Goal: Task Accomplishment & Management: Complete application form

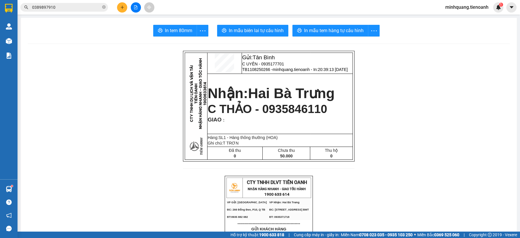
click at [120, 4] on button at bounding box center [122, 7] width 10 height 10
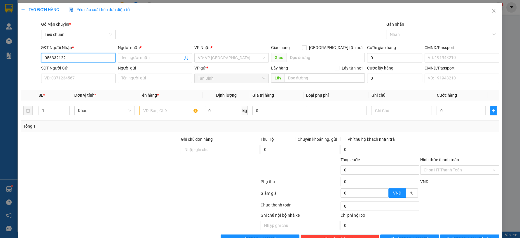
type input "0563321222"
click at [73, 69] on div "0563321222 - A Hảo" at bounding box center [77, 69] width 67 height 6
type input "A Hảo"
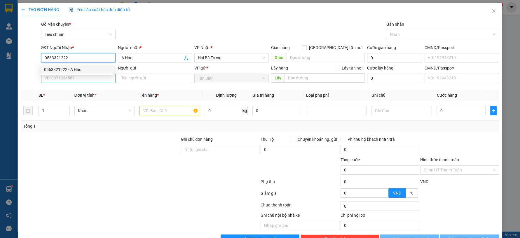
type input "30.000"
type input "0563321222"
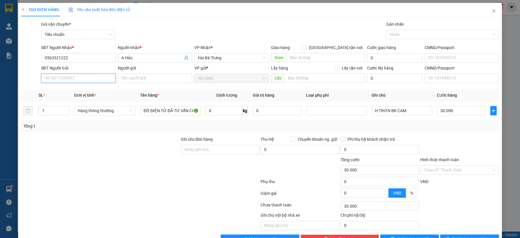
click at [74, 78] on input "SĐT Người Gửi" at bounding box center [78, 78] width 74 height 9
click at [83, 106] on div "0932123410 - [GEOGRAPHIC_DATA]" at bounding box center [77, 108] width 67 height 6
type input "0932123410"
type input "An Tiên"
click at [120, 113] on span "Hàng thông thường" at bounding box center [105, 110] width 54 height 9
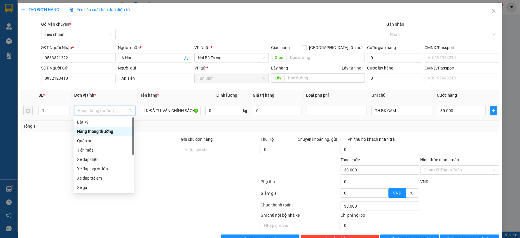
click at [102, 127] on div "Hàng thông thường" at bounding box center [104, 131] width 61 height 9
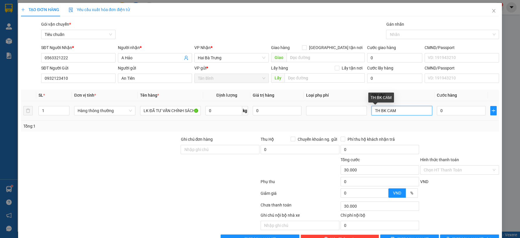
type input "0"
drag, startPoint x: 397, startPoint y: 111, endPoint x: 369, endPoint y: 111, distance: 28.0
click at [371, 111] on input "TH BK CAM" at bounding box center [401, 110] width 61 height 9
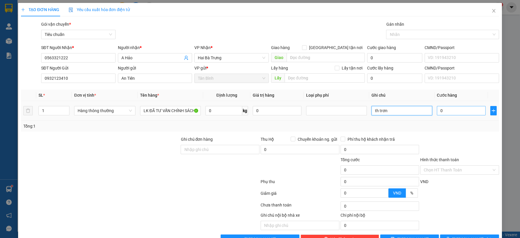
type input "th trơn"
click at [455, 111] on input "0" at bounding box center [461, 110] width 49 height 9
type input "3"
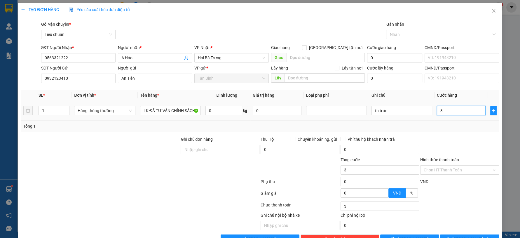
type input "30"
type input "30.000"
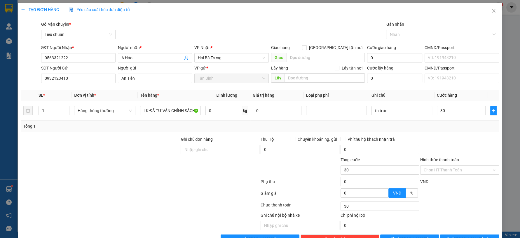
type input "30.000"
click at [459, 130] on div "Tổng: 1" at bounding box center [260, 126] width 478 height 11
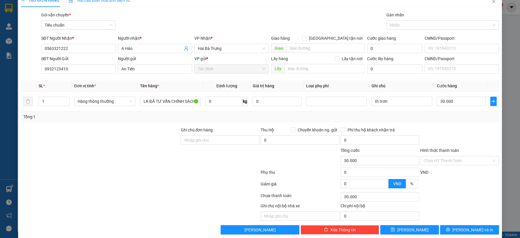
scroll to position [17, 0]
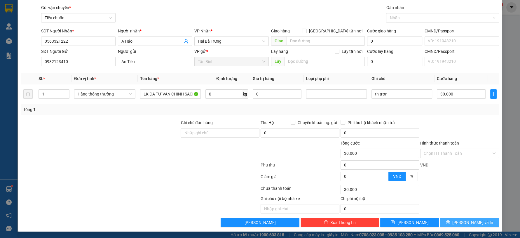
click at [470, 224] on span "[PERSON_NAME] và In" at bounding box center [472, 222] width 41 height 6
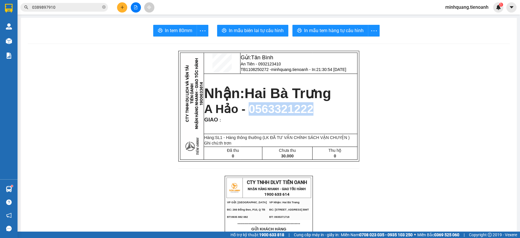
drag, startPoint x: 243, startPoint y: 107, endPoint x: 308, endPoint y: 109, distance: 65.4
click at [308, 109] on p "A Hảo - 0563321222" at bounding box center [280, 108] width 153 height 13
copy span "0563321222"
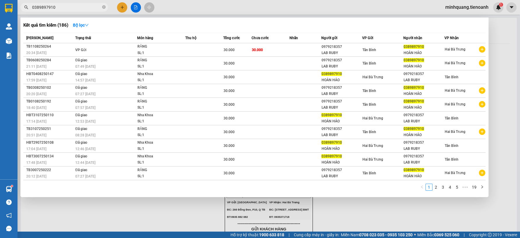
drag, startPoint x: 76, startPoint y: 9, endPoint x: 22, endPoint y: 9, distance: 53.4
click at [24, 9] on div "0389897910" at bounding box center [57, 7] width 114 height 9
paste input "563321222"
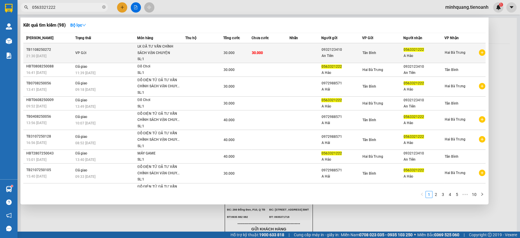
type input "0563321222"
click at [292, 46] on td at bounding box center [305, 53] width 32 height 20
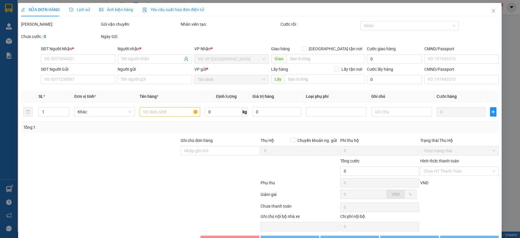
type input "0563321222"
type input "A Hảo"
type input "0932123410"
type input "An Tiên"
type input "30.000"
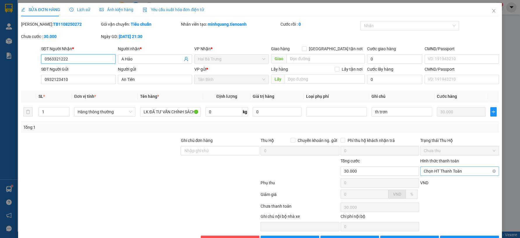
click at [482, 172] on span "Chọn HT Thanh Toán" at bounding box center [460, 171] width 72 height 9
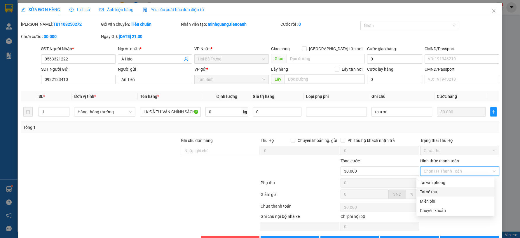
click at [443, 188] on div "Tài xế thu" at bounding box center [455, 191] width 78 height 9
type input "0"
click at [448, 182] on div "VND" at bounding box center [460, 184] width 80 height 10
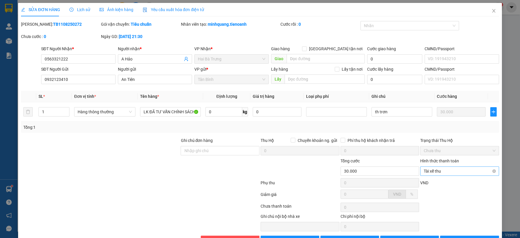
click at [448, 172] on span "Tài xế thu" at bounding box center [460, 171] width 72 height 9
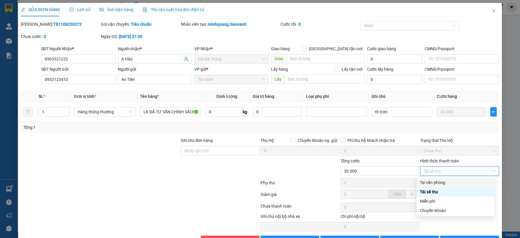
click at [444, 178] on div "Tại văn phòng" at bounding box center [455, 182] width 78 height 9
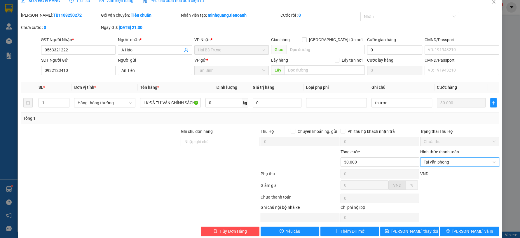
scroll to position [18, 0]
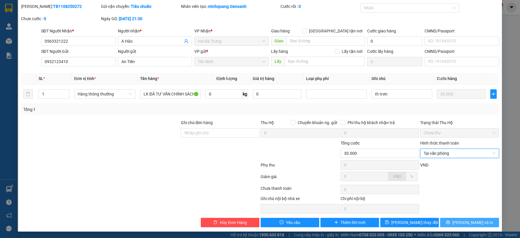
click at [453, 219] on button "[PERSON_NAME] và In" at bounding box center [469, 222] width 59 height 9
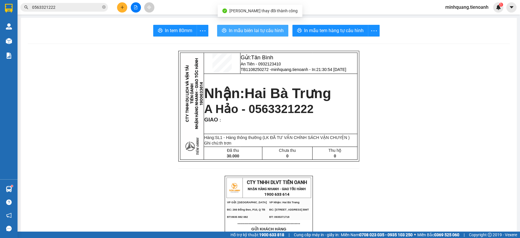
click at [244, 29] on span "In mẫu biên lai tự cấu hình" at bounding box center [256, 30] width 55 height 7
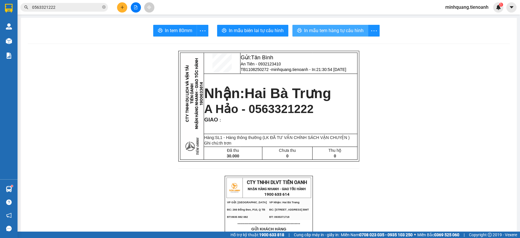
click at [326, 33] on span "In mẫu tem hàng tự cấu hình" at bounding box center [334, 30] width 60 height 7
click at [123, 6] on icon "plus" at bounding box center [122, 7] width 4 height 4
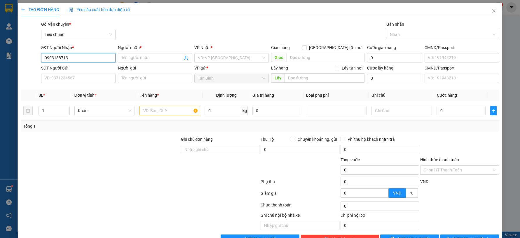
click at [82, 58] on input "0903138713" at bounding box center [78, 57] width 74 height 9
type input "0903138713"
click at [138, 58] on input "Người nhận *" at bounding box center [152, 58] width 62 height 6
type input "a"
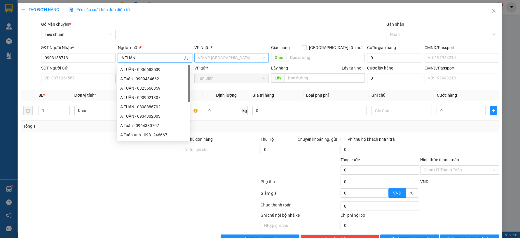
type input "A TUẤN"
click at [236, 59] on input "search" at bounding box center [229, 57] width 63 height 9
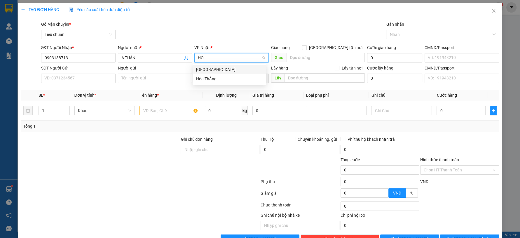
type input "HOA"
click at [216, 76] on div "Hòa Thắng" at bounding box center [229, 79] width 67 height 6
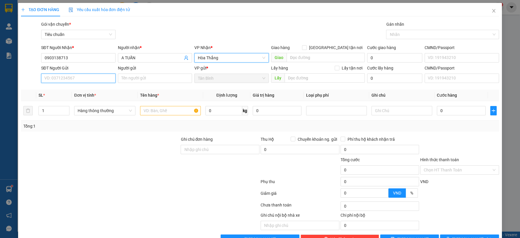
click at [82, 80] on input "SĐT Người Gửi" at bounding box center [78, 78] width 74 height 9
type input "0907900615"
click at [68, 91] on div "0907900615 - C YẾN" at bounding box center [77, 90] width 67 height 6
type input "C YẾN"
type input "40.000"
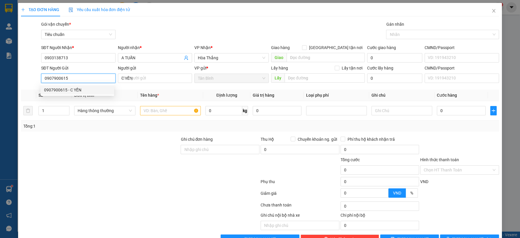
type input "40.000"
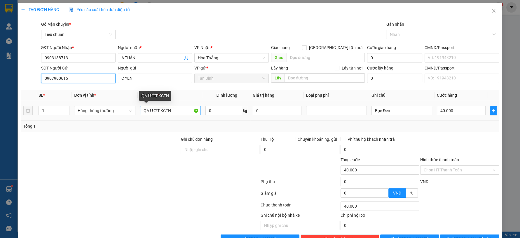
type input "0907900615"
drag, startPoint x: 147, startPoint y: 110, endPoint x: 136, endPoint y: 110, distance: 10.8
click at [136, 110] on tr "1 Hàng thông thường QA ƯỚT KCTN 0 kg 0 Bọc Đen 40.000" at bounding box center [260, 111] width 478 height 20
type input "BÁNH TRÁNG ƯỚT KCTN"
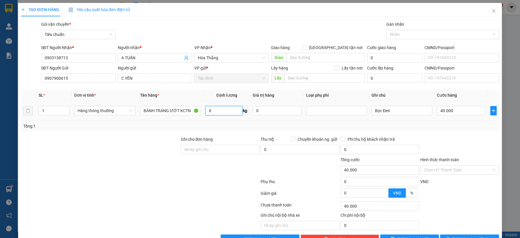
click at [223, 107] on input "0" at bounding box center [223, 110] width 37 height 9
type input "6"
click at [369, 128] on div "Tổng: 1" at bounding box center [259, 126] width 473 height 6
drag, startPoint x: 394, startPoint y: 114, endPoint x: 370, endPoint y: 111, distance: 23.6
click at [371, 111] on input "Bọc Đen" at bounding box center [401, 110] width 61 height 9
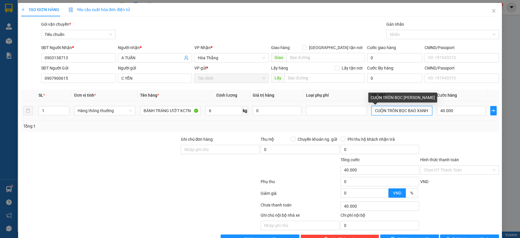
scroll to position [0, 0]
type input "CUỘN TRÒN BỌC BAO XANH"
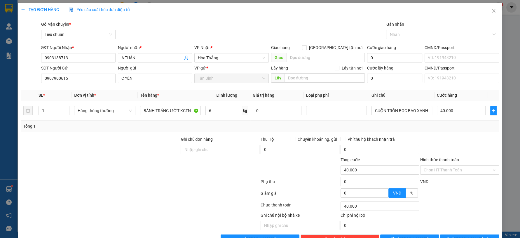
click at [456, 132] on div "Transit Pickup Surcharge Ids Transit Deliver Surcharge Ids Transit Deliver Surc…" at bounding box center [260, 132] width 478 height 223
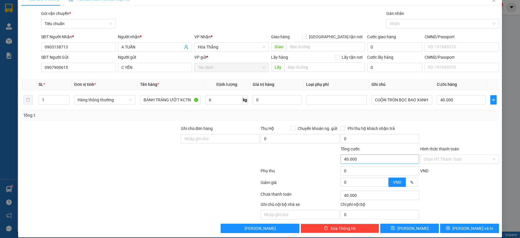
scroll to position [17, 0]
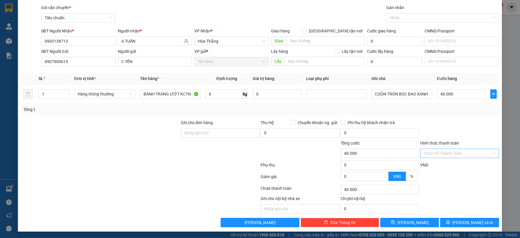
click at [441, 151] on input "Hình thức thanh toán" at bounding box center [458, 153] width 68 height 9
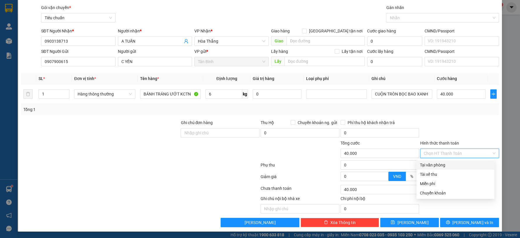
click at [441, 164] on div "Tại văn phòng" at bounding box center [455, 165] width 71 height 6
type input "0"
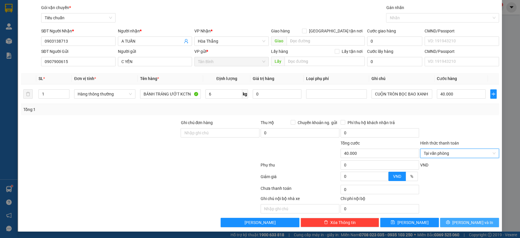
click at [470, 218] on button "[PERSON_NAME] và In" at bounding box center [469, 222] width 59 height 9
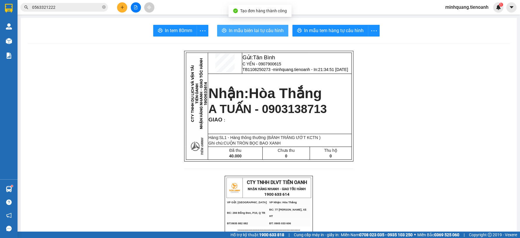
click at [237, 29] on span "In mẫu biên lai tự cấu hình" at bounding box center [256, 30] width 55 height 7
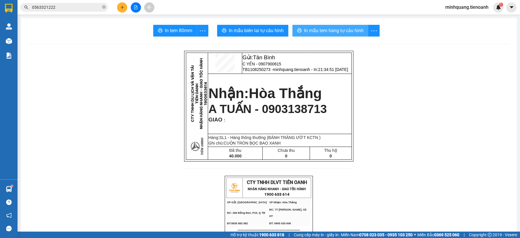
click at [322, 25] on button "In mẫu tem hàng tự cấu hình" at bounding box center [330, 31] width 76 height 12
click at [126, 6] on button at bounding box center [122, 7] width 10 height 10
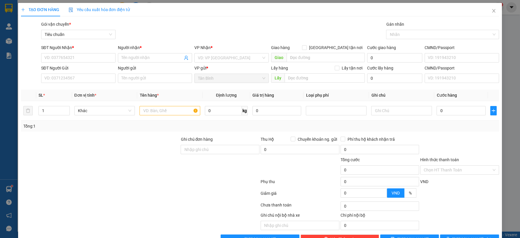
click at [86, 63] on div "SĐT Người Nhận * VD: 0377654321" at bounding box center [78, 54] width 74 height 20
click at [86, 53] on div "SĐT Người Nhận *" at bounding box center [78, 48] width 74 height 9
click at [85, 57] on input "SĐT Người Nhận *" at bounding box center [78, 57] width 74 height 9
type input "0963132503"
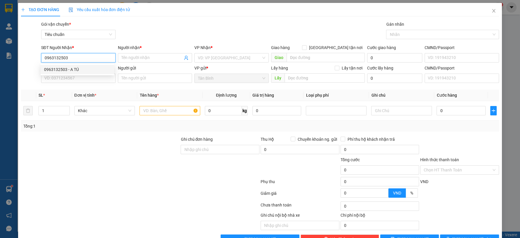
click at [87, 67] on div "0963132503 - A TÚ" at bounding box center [77, 69] width 67 height 6
type input "A TÚ"
type input "40.000"
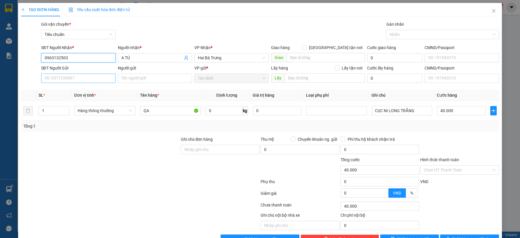
type input "0963132503"
click at [76, 74] on input "SĐT Người Gửi" at bounding box center [78, 78] width 74 height 9
type input "0941643200"
click at [90, 91] on div "0941643200 - A NHÀN" at bounding box center [77, 90] width 67 height 6
type input "A NHÀN"
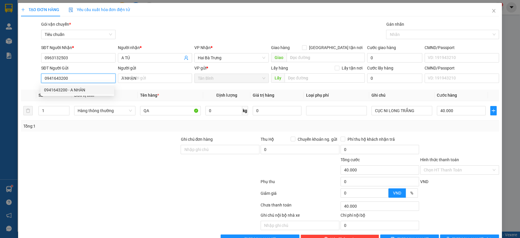
type input "60.000"
click at [124, 109] on span "Hàng thông thường" at bounding box center [105, 110] width 54 height 9
type input "0941643200"
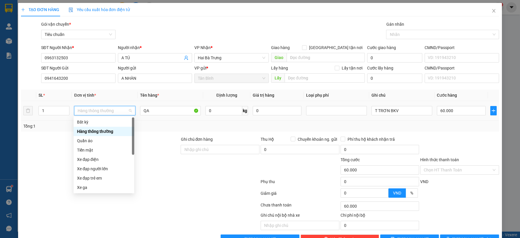
click at [100, 135] on div "Hàng thông thường" at bounding box center [104, 131] width 61 height 9
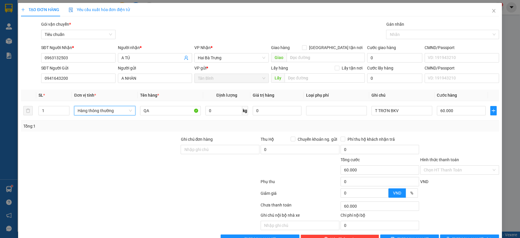
click at [100, 139] on div at bounding box center [100, 146] width 160 height 20
click at [108, 105] on div "Hàng thông thường" at bounding box center [104, 111] width 61 height 12
type input "0"
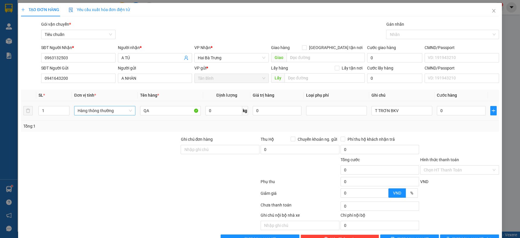
click at [106, 115] on span "Hàng thông thường" at bounding box center [105, 110] width 54 height 9
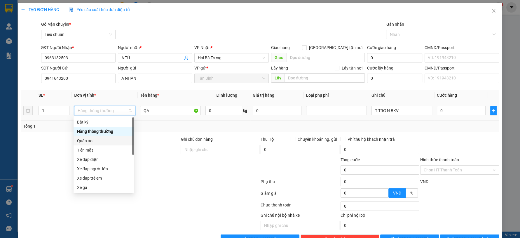
click at [97, 141] on div "Quần áo" at bounding box center [104, 140] width 54 height 6
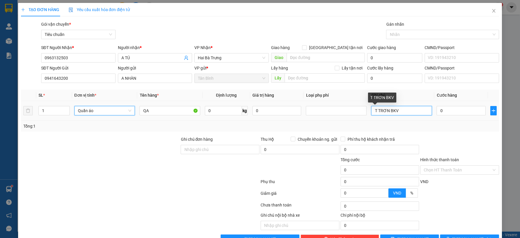
click at [398, 112] on input "T TRƠN BKV" at bounding box center [401, 110] width 61 height 9
type input "T TRƠN BKV BNL"
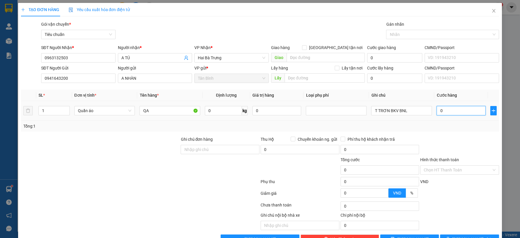
click at [465, 110] on input "0" at bounding box center [461, 110] width 49 height 9
type input "3"
type input "30"
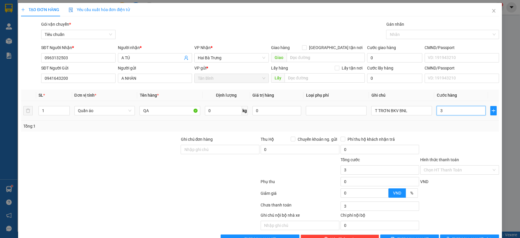
type input "30"
type input "30.000"
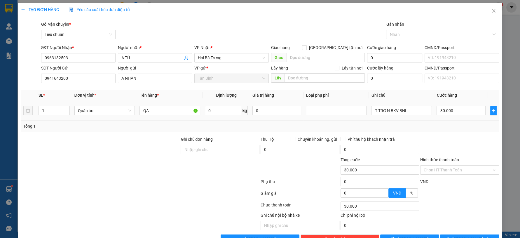
click at [450, 120] on td "30.000" at bounding box center [460, 111] width 53 height 20
click at [467, 216] on div "Transit Pickup Surcharge Ids Transit Deliver Surcharge Ids Transit Deliver Surc…" at bounding box center [260, 132] width 478 height 223
click at [466, 236] on span "[PERSON_NAME] và In" at bounding box center [472, 239] width 41 height 6
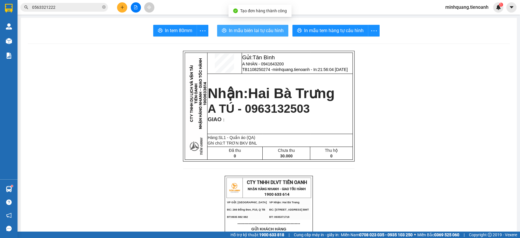
click at [245, 33] on span "In mẫu biên lai tự cấu hình" at bounding box center [256, 30] width 55 height 7
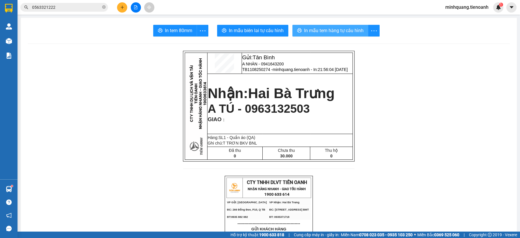
click at [324, 33] on span "In mẫu tem hàng tự cấu hình" at bounding box center [334, 30] width 60 height 7
